Goal: Use online tool/utility

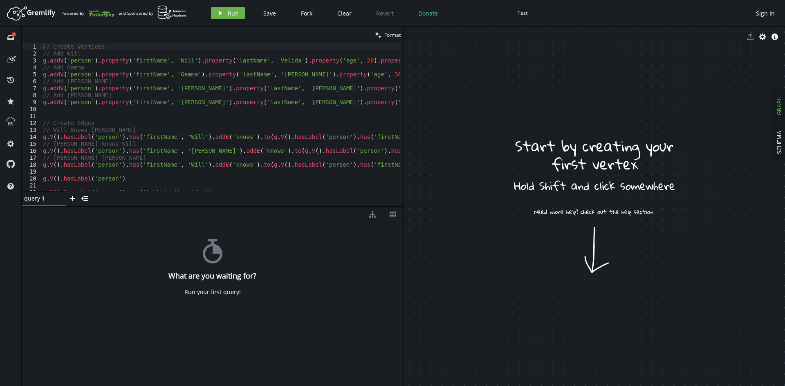
click at [132, 168] on div "// Create Vertices // Add Will g . addV ( 'person' ) . property ( 'firstName' ,…" at bounding box center [351, 122] width 620 height 159
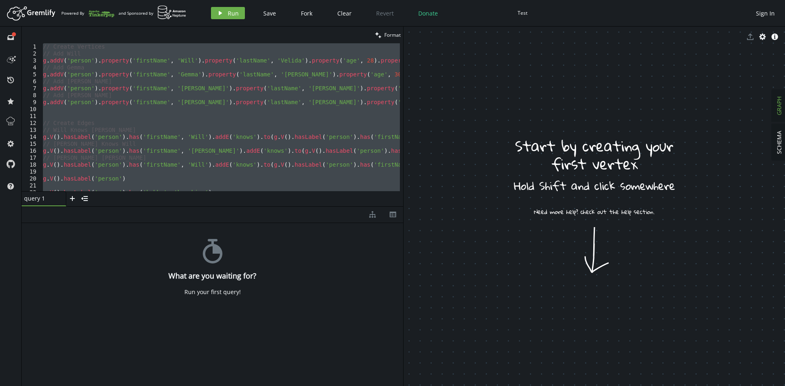
paste textarea ".option(Merge.onMatch, [])"
type textarea ".option(Merge.onMatch, [])"
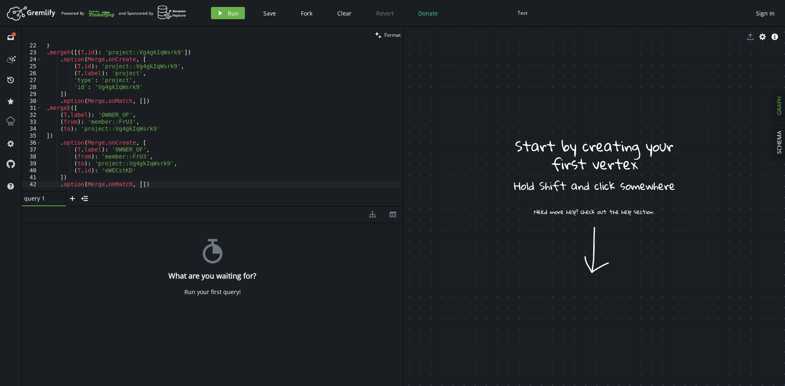
scroll to position [144, 0]
click at [219, 13] on icon "button" at bounding box center [220, 13] width 3 height 4
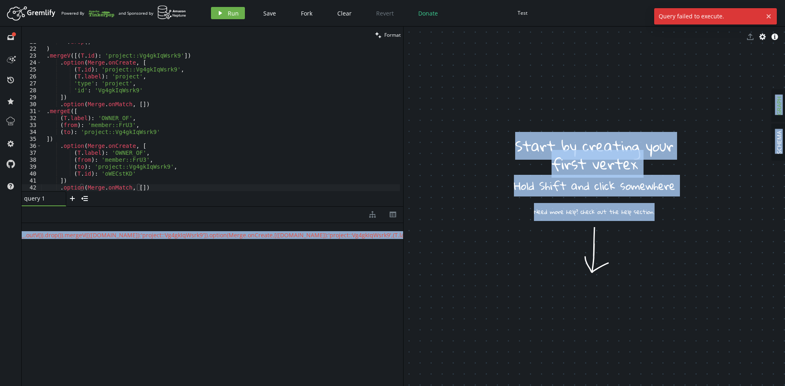
scroll to position [0, 1233]
drag, startPoint x: 252, startPoint y: 236, endPoint x: 468, endPoint y: 235, distance: 215.9
click at [468, 235] on div "clean Format .option(Merge.onMatch, []) 21 22 23 24 25 26 27 28 29 30 31 32 33 …" at bounding box center [403, 207] width 763 height 360
click at [334, 251] on div "{ " error " : " no viable alternative at input 'g.inject(1).mergeV([(T.id):'pro…" at bounding box center [212, 302] width 381 height 159
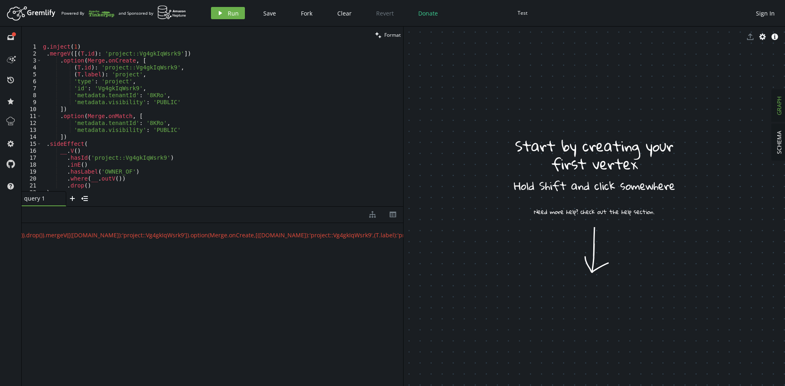
scroll to position [0, 0]
click at [231, 13] on span "Run" at bounding box center [233, 13] width 11 height 8
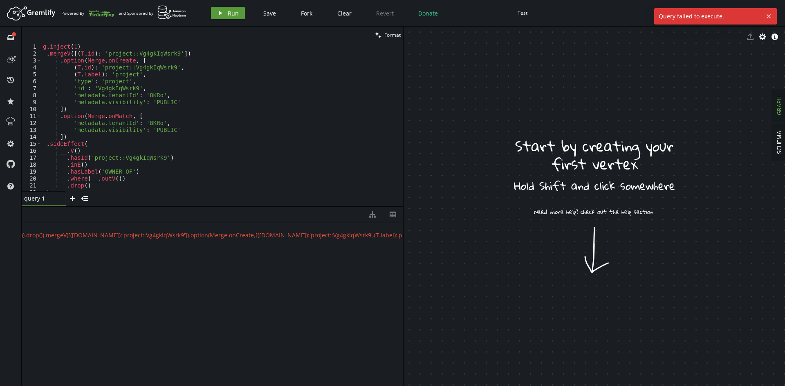
click at [222, 8] on button "play Run" at bounding box center [228, 13] width 34 height 12
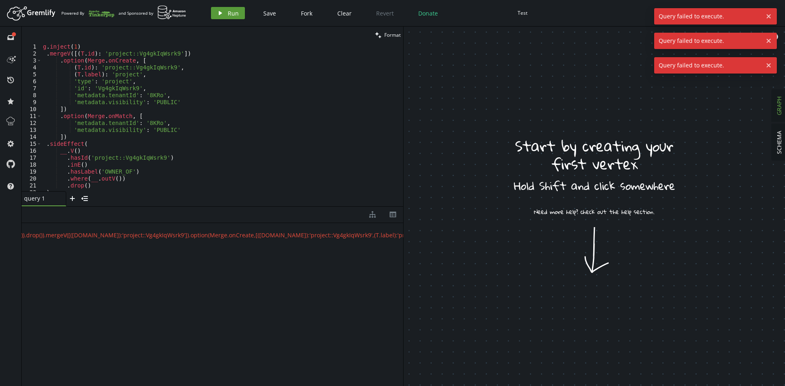
click at [222, 8] on button "play Run" at bounding box center [228, 13] width 34 height 12
click at [708, 15] on span "Query failed to execute." at bounding box center [708, 16] width 108 height 16
click at [707, 18] on span "Query failed to execute." at bounding box center [708, 16] width 108 height 16
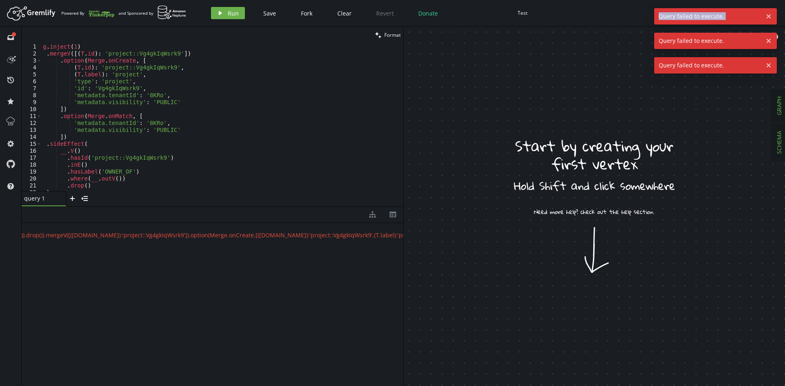
click at [776, 143] on span "SCHEMA" at bounding box center [779, 142] width 8 height 23
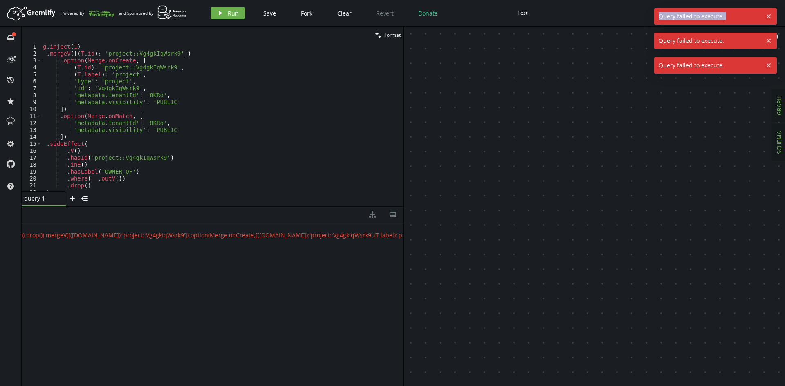
click at [778, 111] on span "GRAPH" at bounding box center [779, 105] width 8 height 19
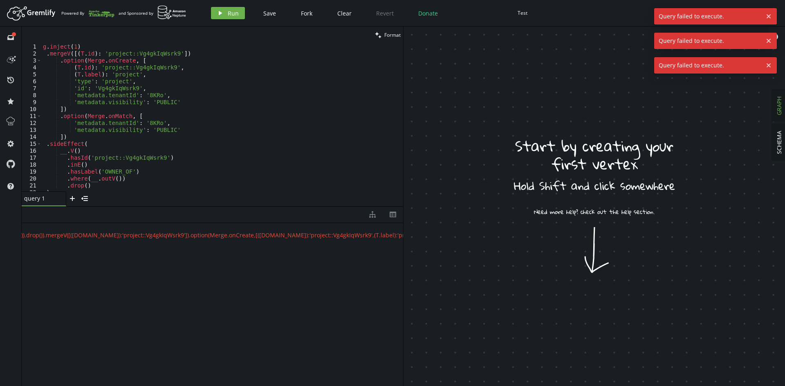
click at [523, 14] on div "Test" at bounding box center [523, 13] width 10 height 6
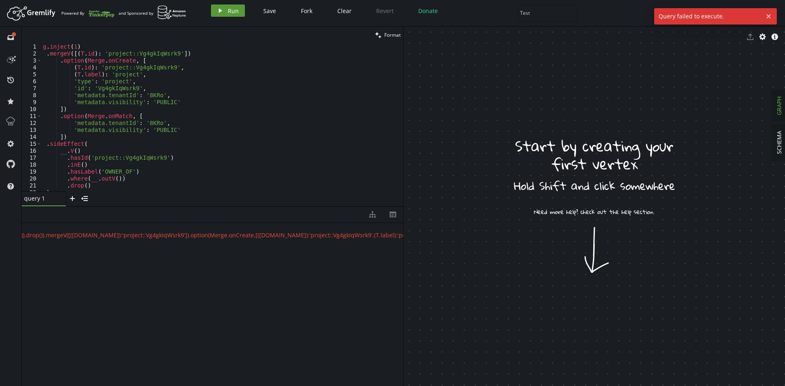
click at [225, 14] on button "play Run" at bounding box center [228, 10] width 34 height 12
click at [225, 14] on button "play Run" at bounding box center [228, 13] width 34 height 12
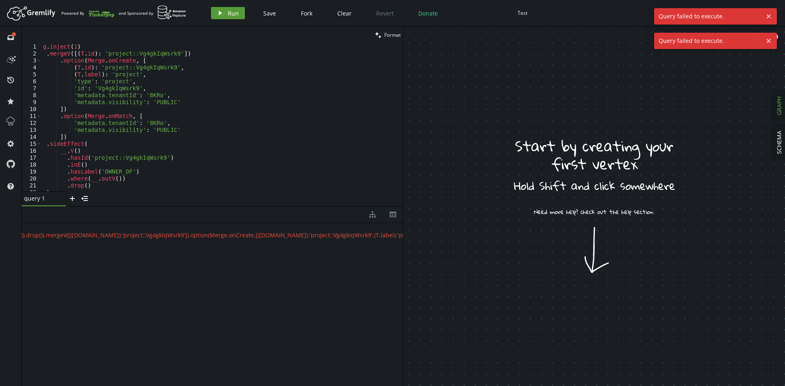
click at [225, 14] on button "play Run" at bounding box center [228, 13] width 34 height 12
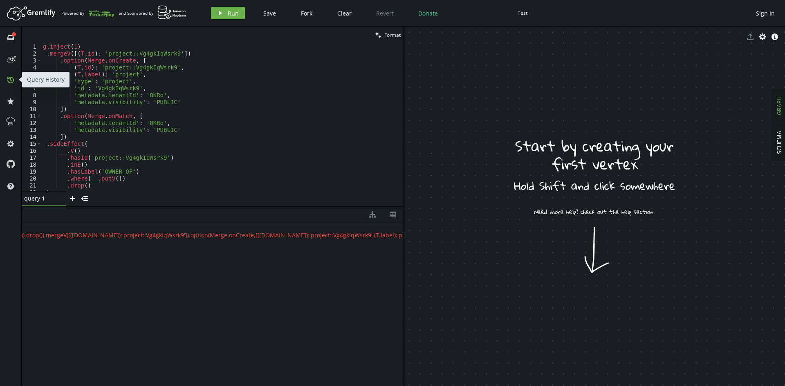
click at [10, 79] on icon "history" at bounding box center [10, 80] width 7 height 7
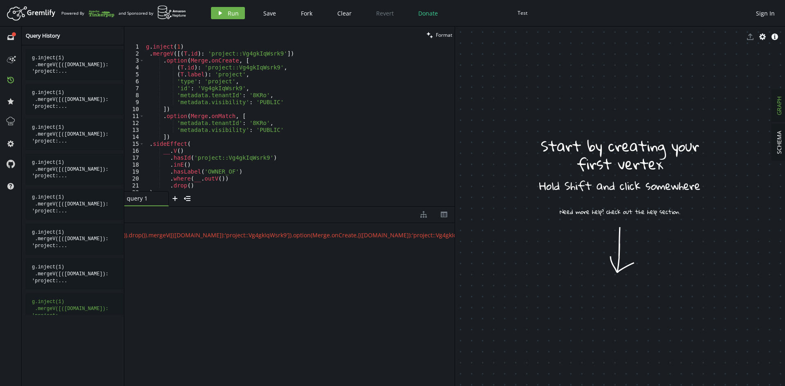
click at [57, 305] on pre "g.inject(1) .mergeV([(T.id): 'project:..." at bounding box center [74, 309] width 97 height 31
click at [7, 121] on icon at bounding box center [10, 121] width 11 height 11
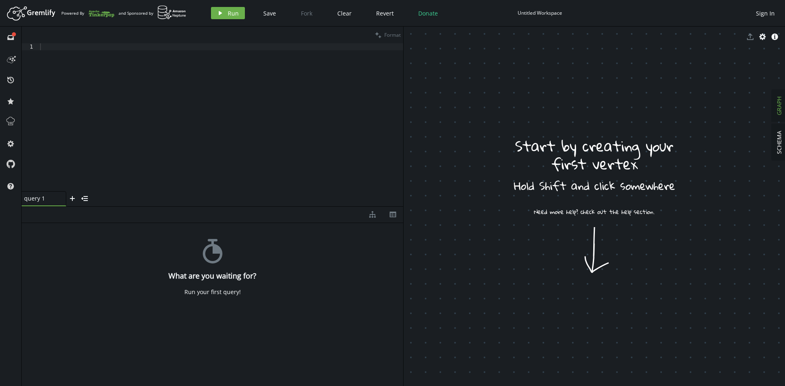
click at [124, 54] on div at bounding box center [220, 124] width 365 height 162
paste textarea ".option(Merge.onMatch, [])"
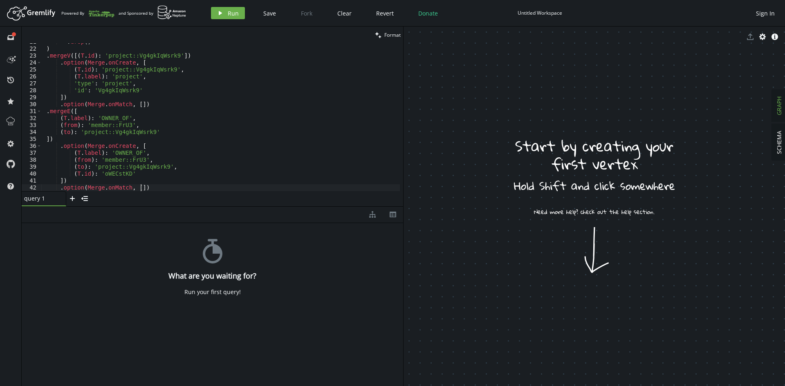
scroll to position [144, 0]
click at [216, 14] on button "play Run" at bounding box center [228, 13] width 34 height 12
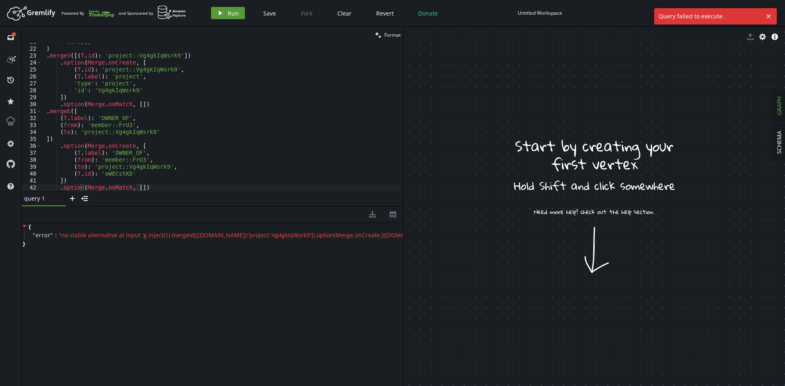
click at [217, 14] on icon "play" at bounding box center [220, 13] width 7 height 7
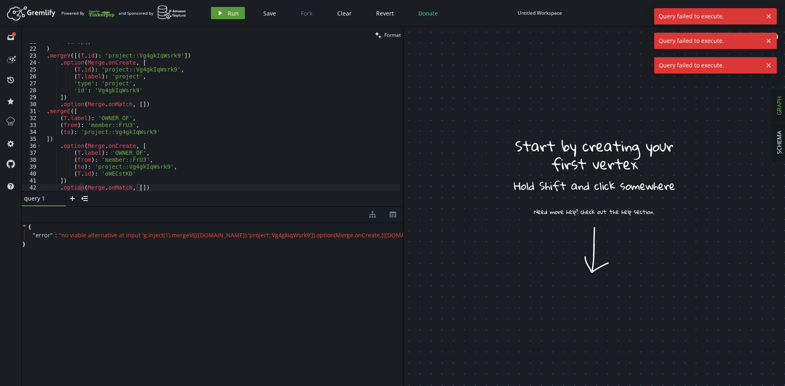
click at [216, 14] on button "play Run" at bounding box center [228, 13] width 34 height 12
click at [217, 14] on icon "play" at bounding box center [220, 13] width 7 height 7
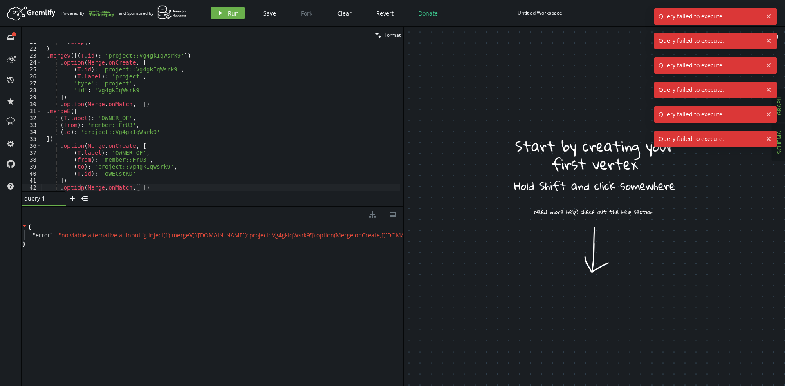
click at [777, 143] on span "SCHEMA" at bounding box center [779, 142] width 8 height 23
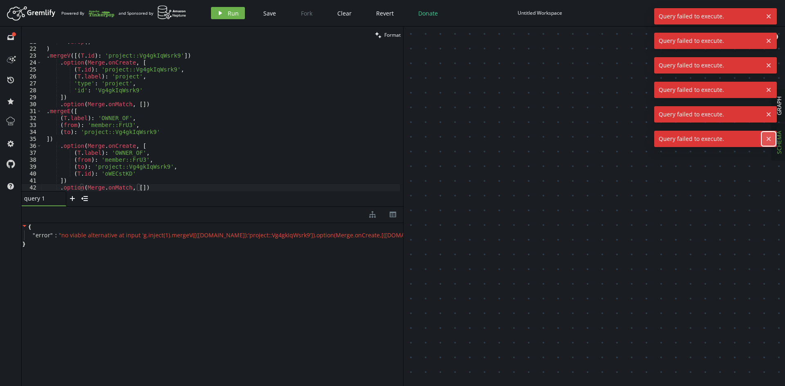
click at [763, 137] on button "cross" at bounding box center [769, 139] width 12 height 12
click at [145, 164] on div ". drop ( ) ) . mergeV ([( T . id ) : 'project::Vg4gkIqWsrk9' ]) . option ( Merg…" at bounding box center [220, 119] width 359 height 162
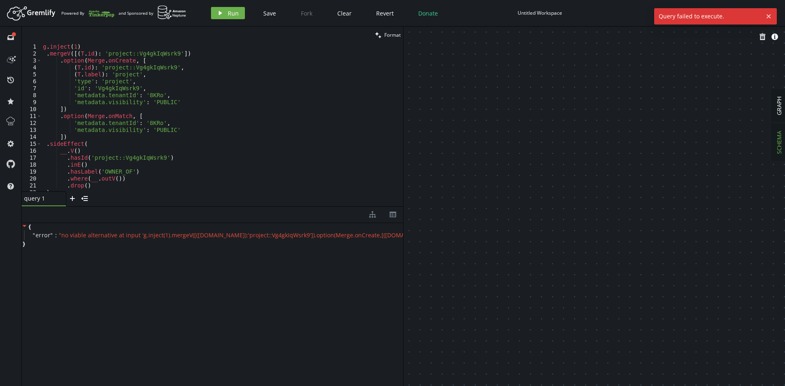
scroll to position [49, 0]
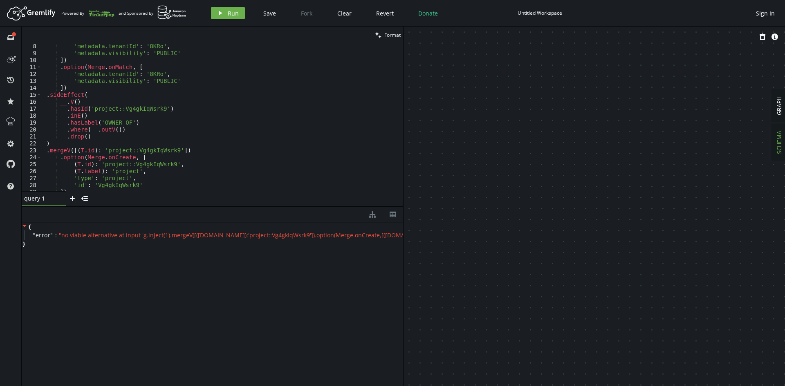
click at [69, 97] on div "'metadata.tenantId' : '8KRo' , 'metadata.visibility' : 'PUBLIC' ]) . option ( M…" at bounding box center [220, 124] width 359 height 162
type textarea "]) .option(Merge.onMatch, [])"
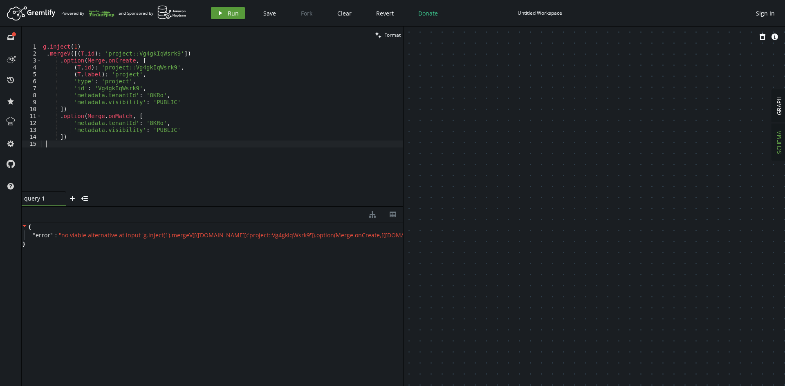
click at [232, 9] on span "Run" at bounding box center [233, 13] width 11 height 8
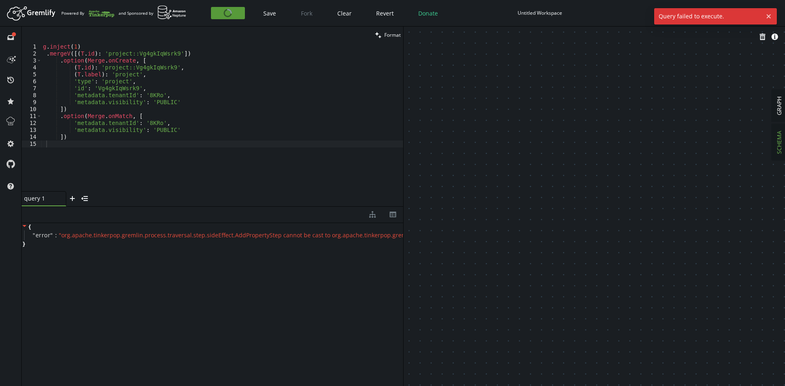
click at [232, 9] on span "Run" at bounding box center [233, 13] width 11 height 8
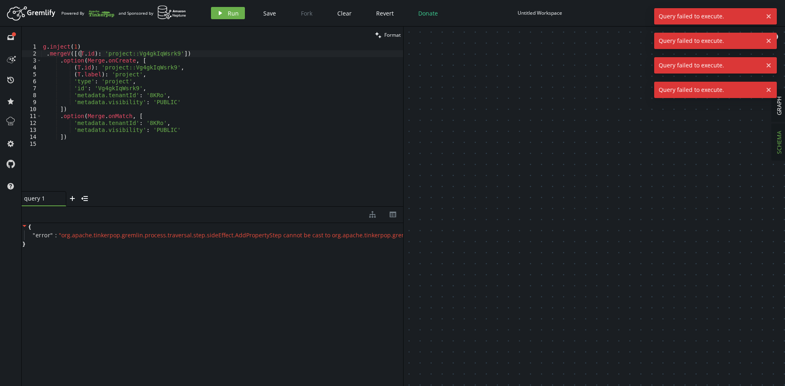
click at [82, 51] on div "g . inject ( 1 ) . mergeV ([( T . id ) : 'project::Vg4gkIqWsrk9' ]) . option ( …" at bounding box center [222, 124] width 362 height 162
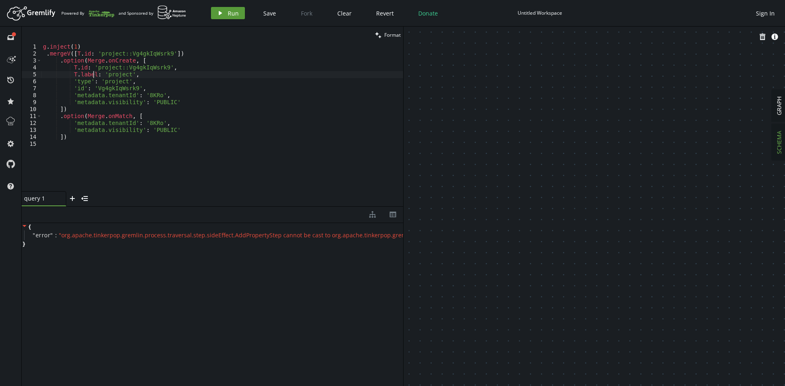
click at [236, 13] on span "Run" at bounding box center [233, 13] width 11 height 8
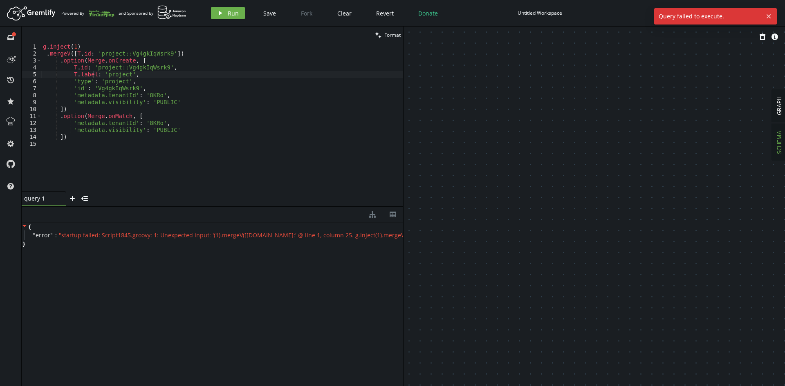
click at [166, 67] on div "g . inject ( 1 ) . mergeV ([ T . id : 'project::Vg4gkIqWsrk9' ]) . option ( Mer…" at bounding box center [222, 124] width 362 height 162
drag, startPoint x: 73, startPoint y: 52, endPoint x: 85, endPoint y: 56, distance: 12.9
click at [73, 52] on div "g . inject ( 1 ) . mergeV ([ T . id : 'project::Vg4gkIqWsrk9' ]) . option ( Mer…" at bounding box center [222, 124] width 362 height 162
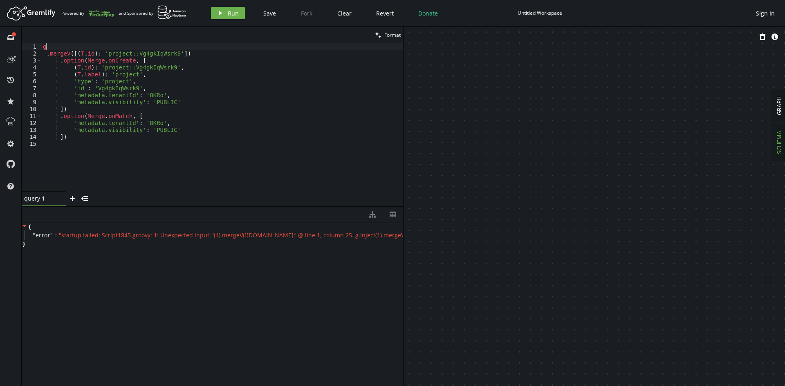
scroll to position [0, 3]
type textarea "g"
click at [238, 15] on button "play Run" at bounding box center [228, 13] width 34 height 12
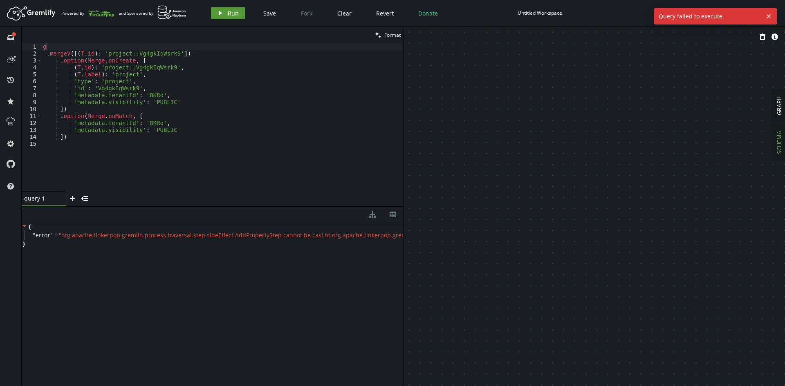
click at [238, 15] on button "play Run" at bounding box center [228, 13] width 34 height 12
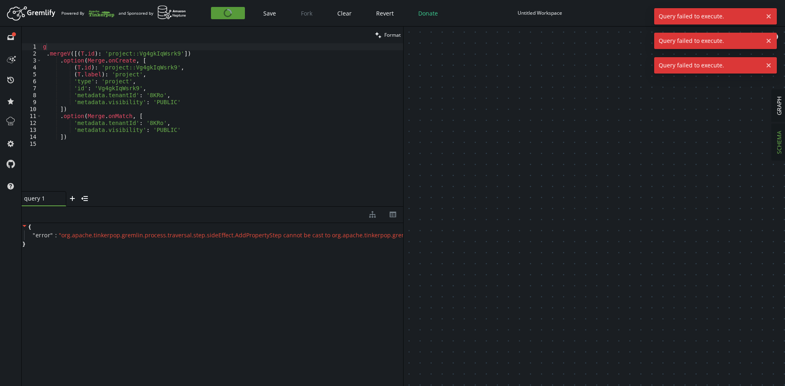
click at [238, 15] on button "play Run" at bounding box center [228, 13] width 34 height 12
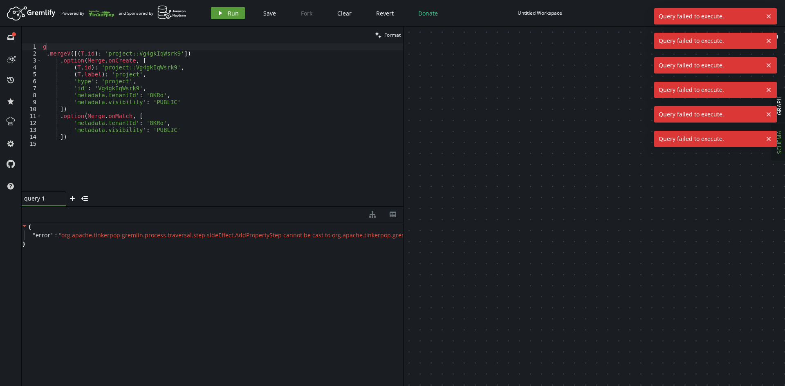
click at [238, 15] on button "play Run" at bounding box center [228, 13] width 34 height 12
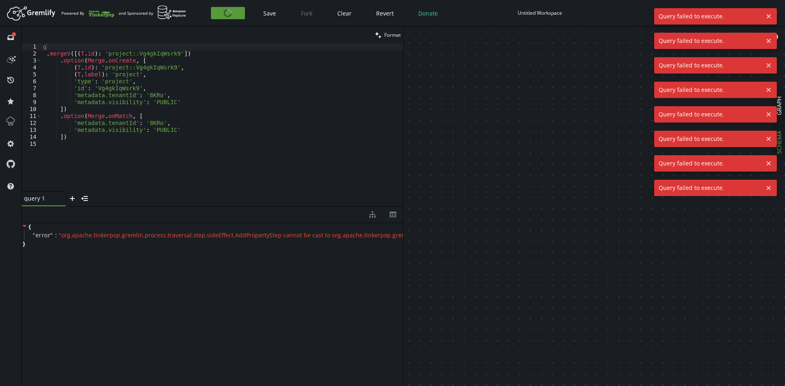
click at [238, 15] on button "play Run" at bounding box center [228, 13] width 34 height 12
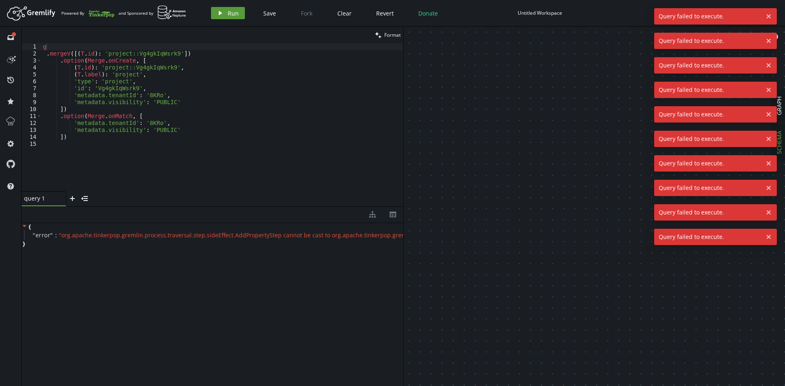
click at [238, 15] on button "play Run" at bounding box center [228, 13] width 34 height 12
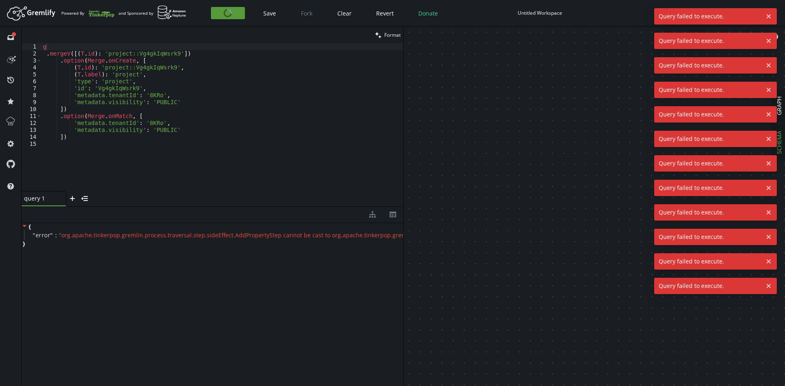
click at [238, 15] on button "play Run" at bounding box center [228, 13] width 34 height 12
